Goal: Task Accomplishment & Management: Use online tool/utility

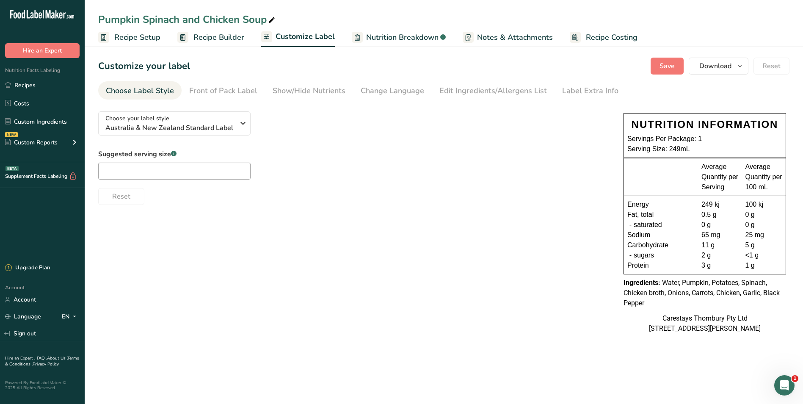
drag, startPoint x: 0, startPoint y: 0, endPoint x: 601, endPoint y: 34, distance: 602.4
click at [601, 34] on span "Recipe Costing" at bounding box center [612, 37] width 52 height 11
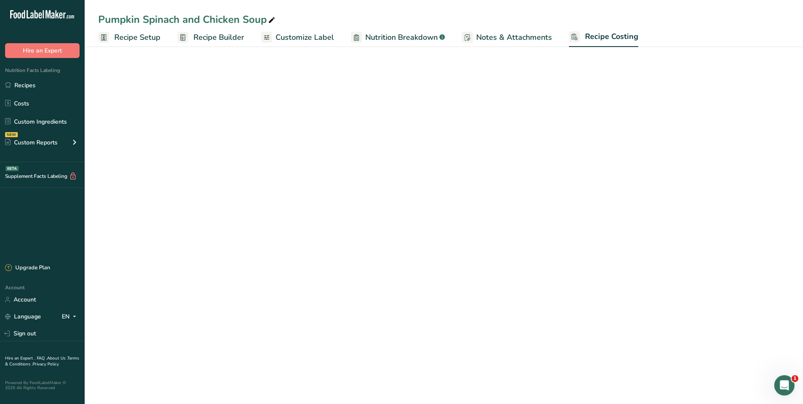
select select "1"
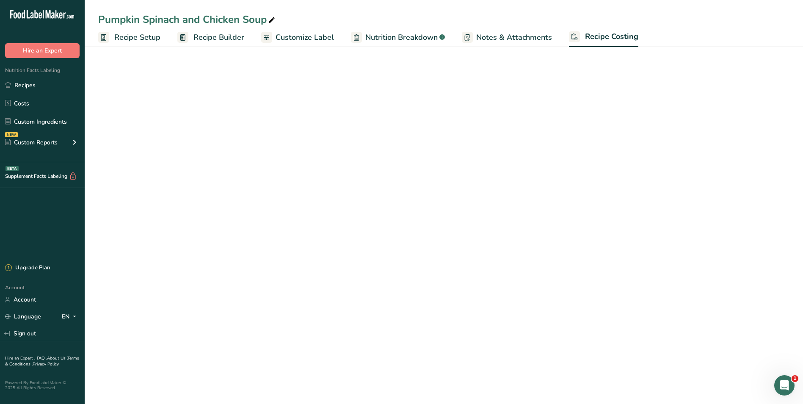
select select "1"
